Goal: Task Accomplishment & Management: Use online tool/utility

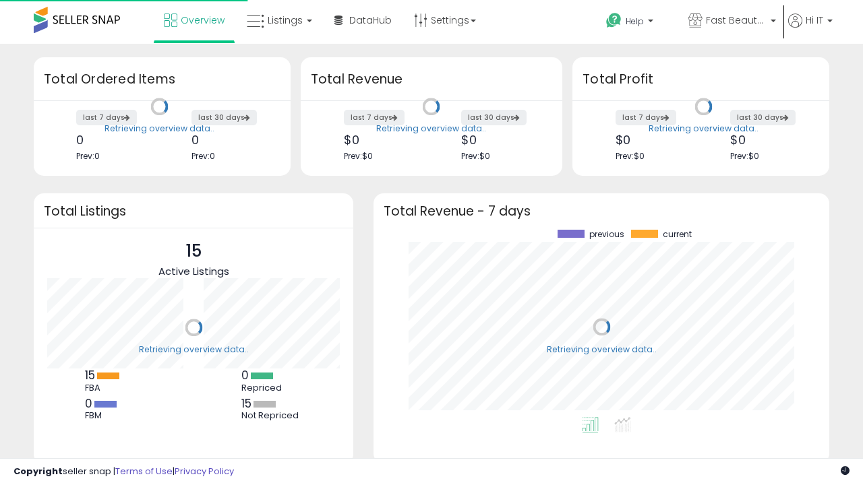
scroll to position [187, 429]
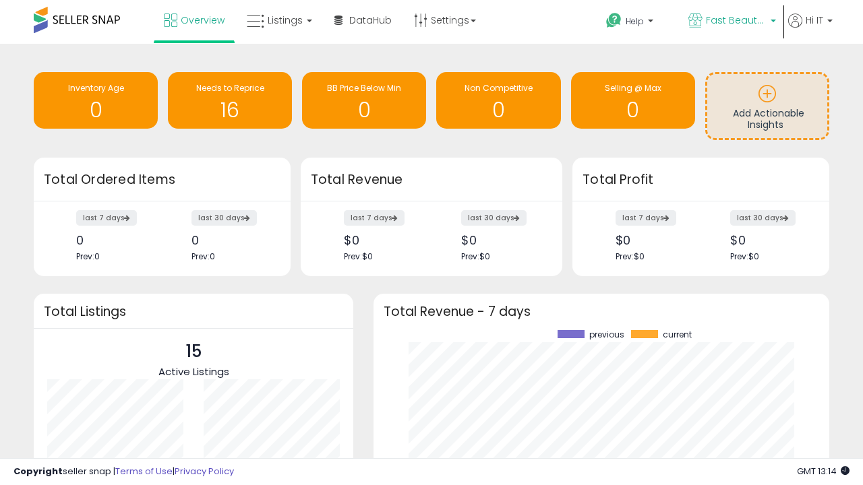
click at [731, 22] on span "Fast Beauty ([GEOGRAPHIC_DATA])" at bounding box center [736, 19] width 61 height 13
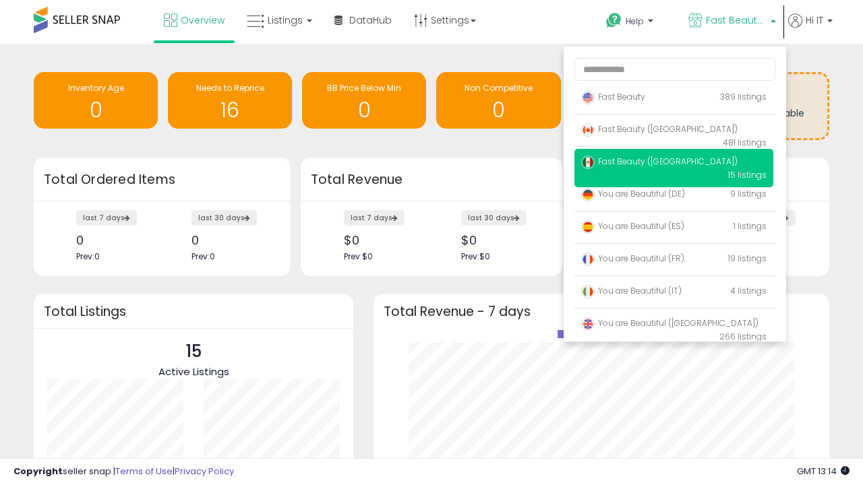
click at [673, 131] on span "Fast Beauty ([GEOGRAPHIC_DATA])" at bounding box center [659, 128] width 156 height 11
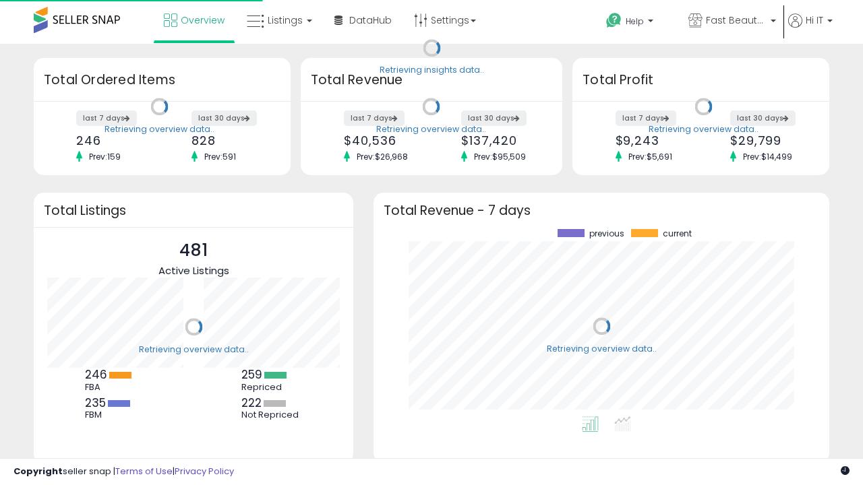
scroll to position [187, 429]
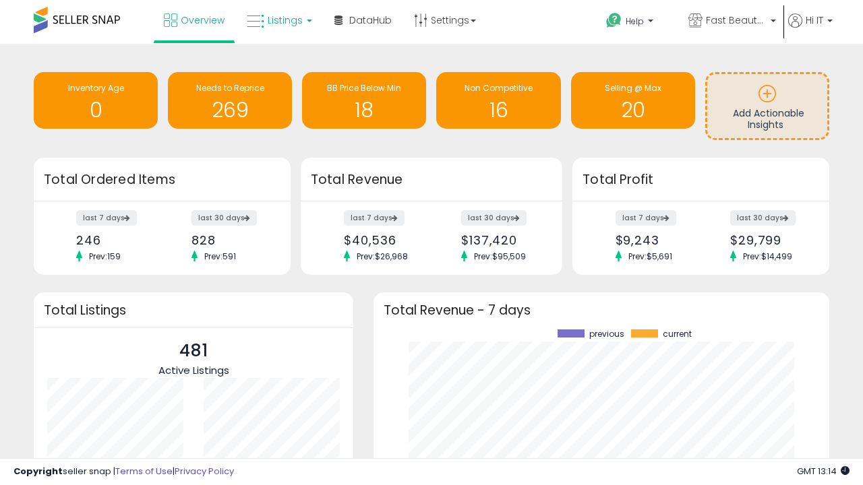
click at [278, 20] on span "Listings" at bounding box center [285, 19] width 35 height 13
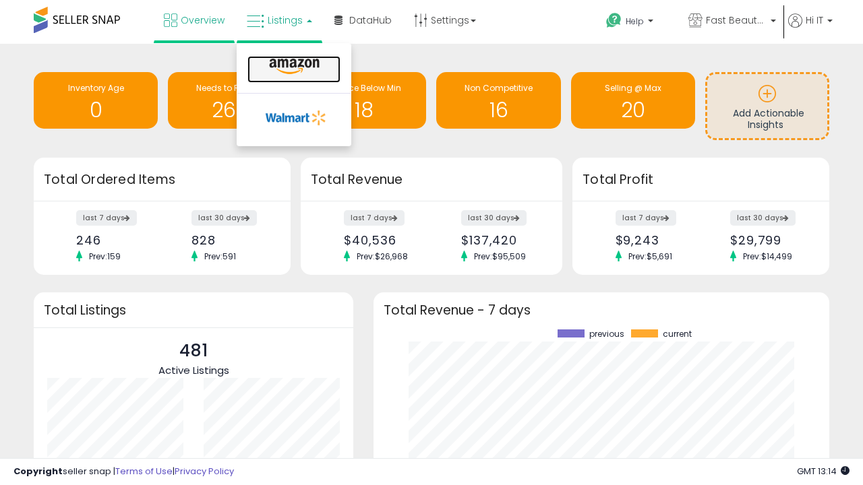
click at [293, 67] on icon at bounding box center [294, 67] width 59 height 18
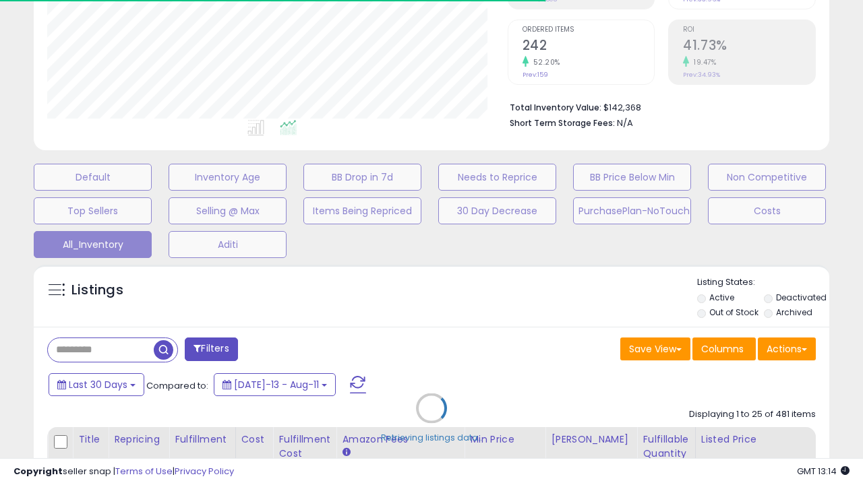
scroll to position [388, 0]
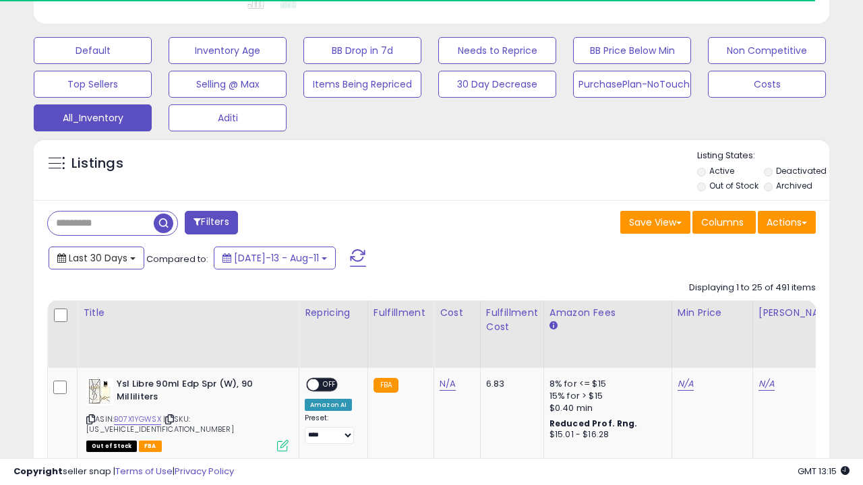
click at [86, 251] on span "Last 30 Days" at bounding box center [98, 257] width 59 height 13
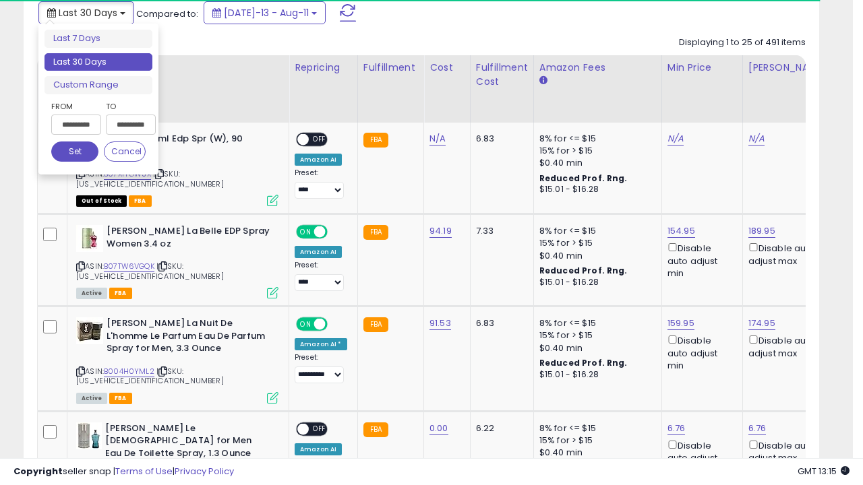
scroll to position [276, 460]
click at [98, 62] on li "Last 30 Days" at bounding box center [98, 62] width 108 height 18
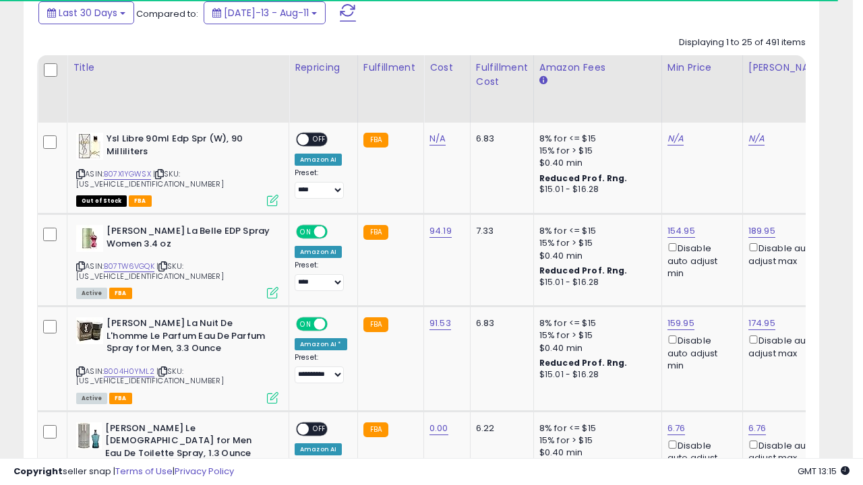
scroll to position [367, 0]
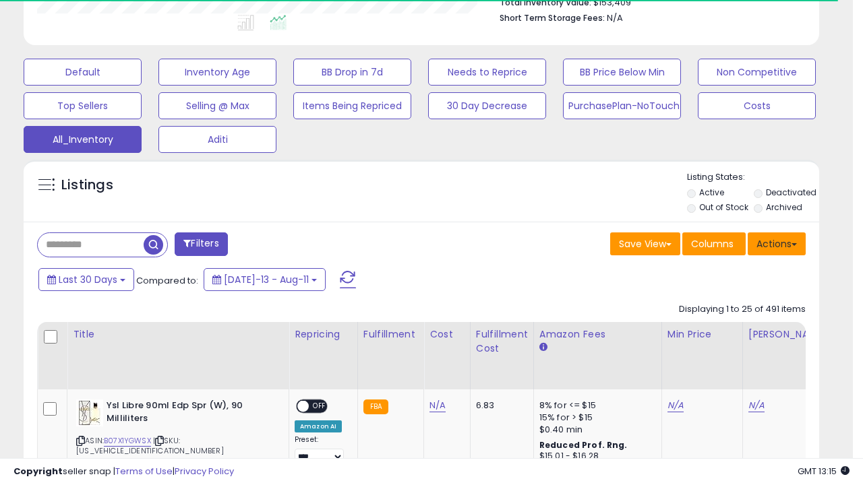
click at [776, 243] on button "Actions" at bounding box center [776, 244] width 58 height 23
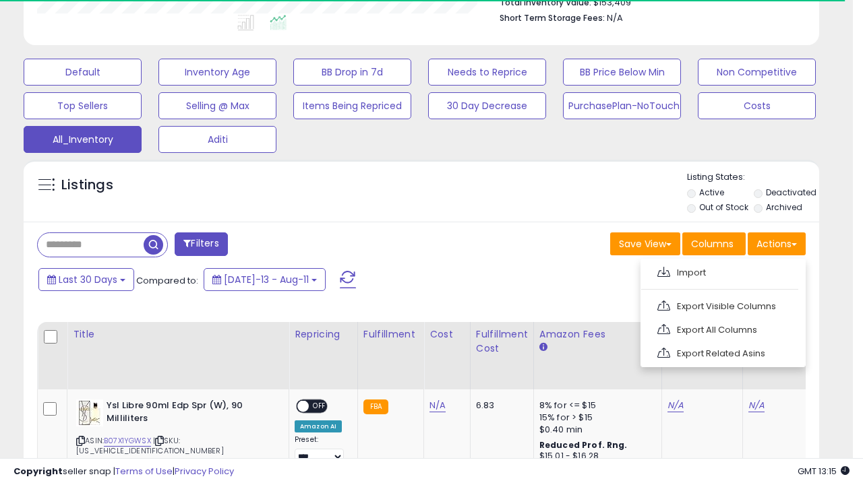
click at [721, 328] on link "Export All Columns" at bounding box center [722, 329] width 148 height 21
